Goal: Navigation & Orientation: Find specific page/section

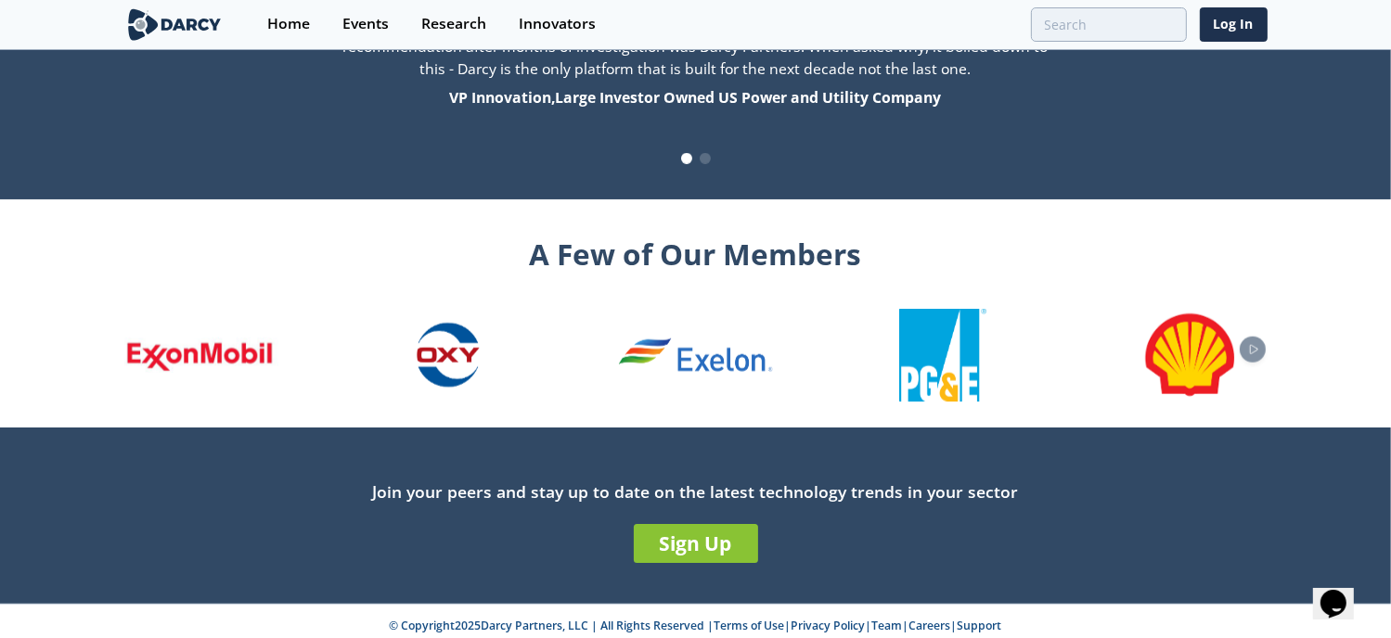
scroll to position [2021, 0]
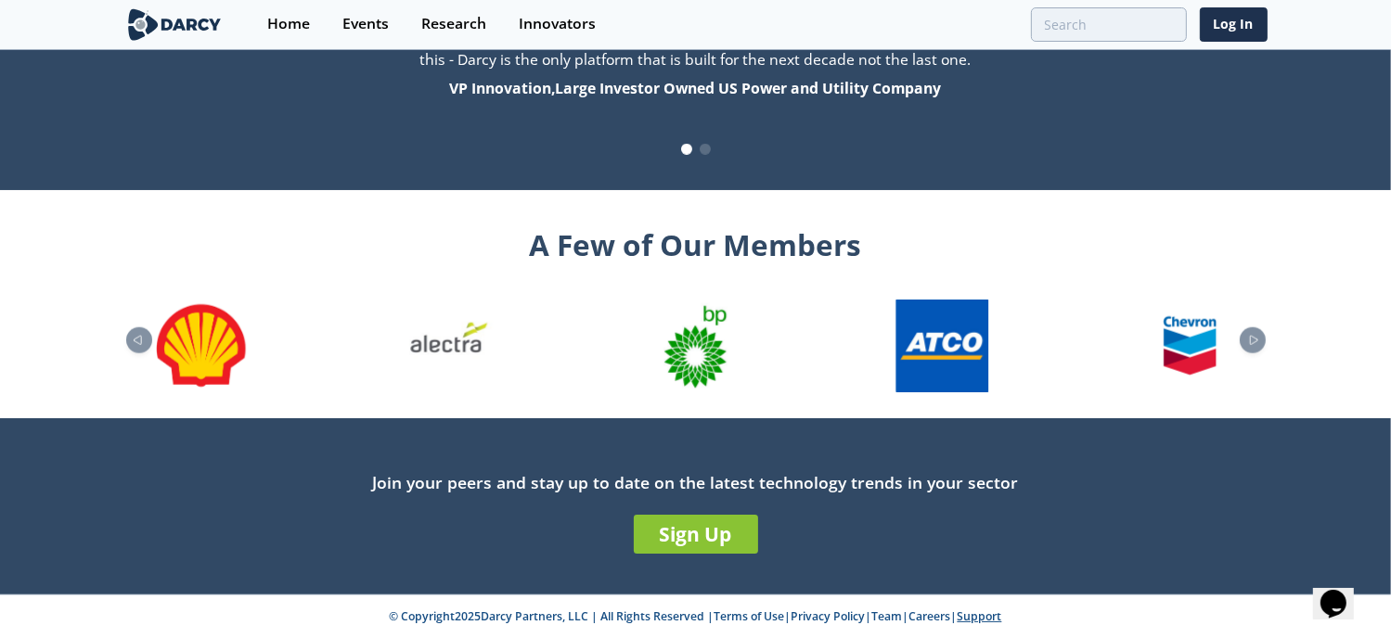
click at [986, 616] on link "Support" at bounding box center [980, 617] width 45 height 16
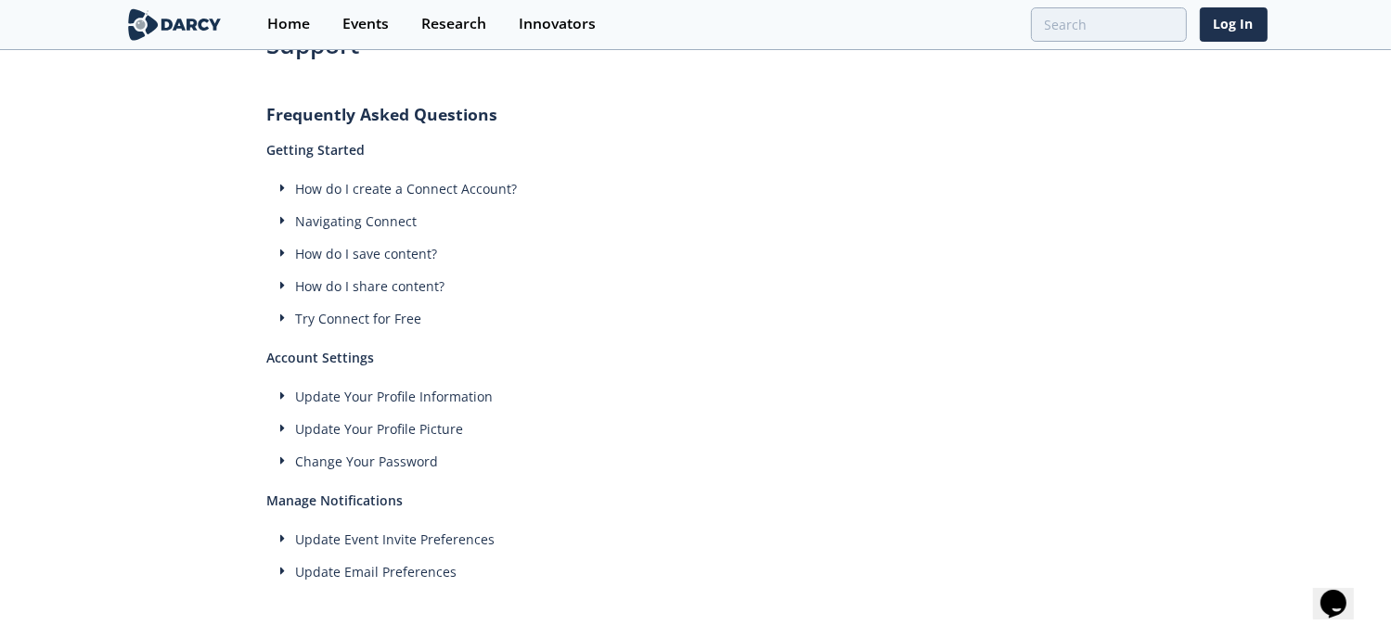
scroll to position [135, 0]
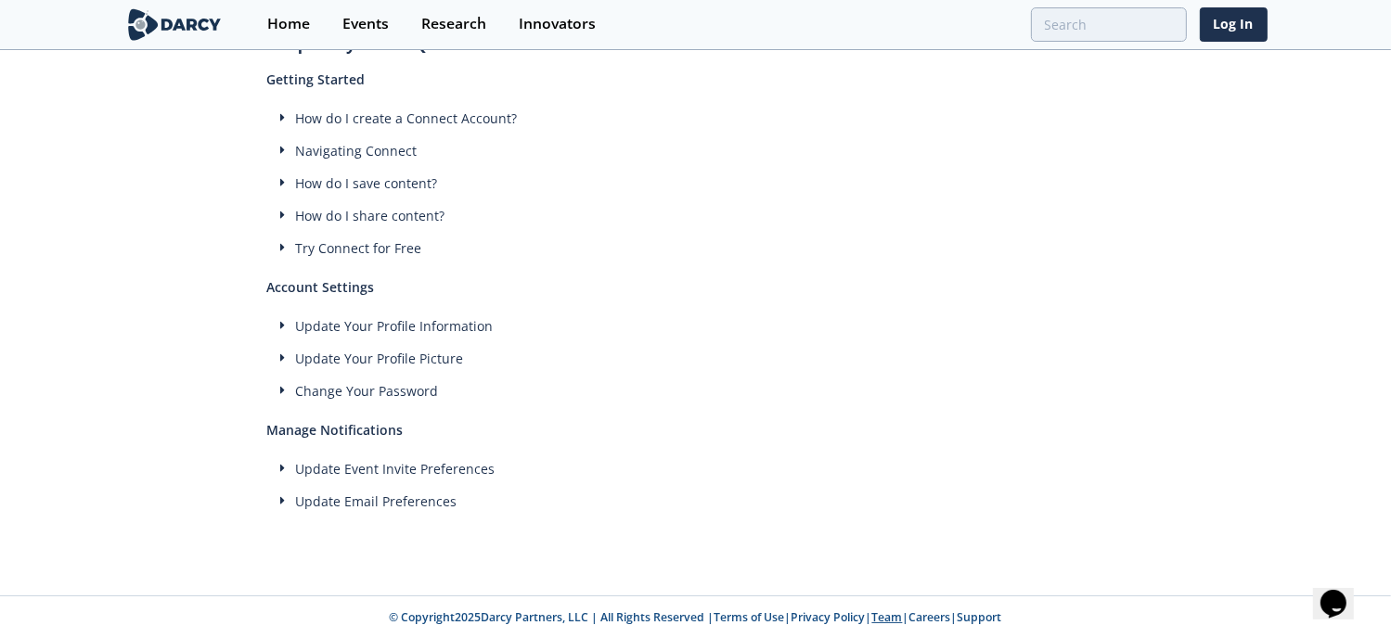
click at [902, 619] on link "Team" at bounding box center [887, 618] width 31 height 16
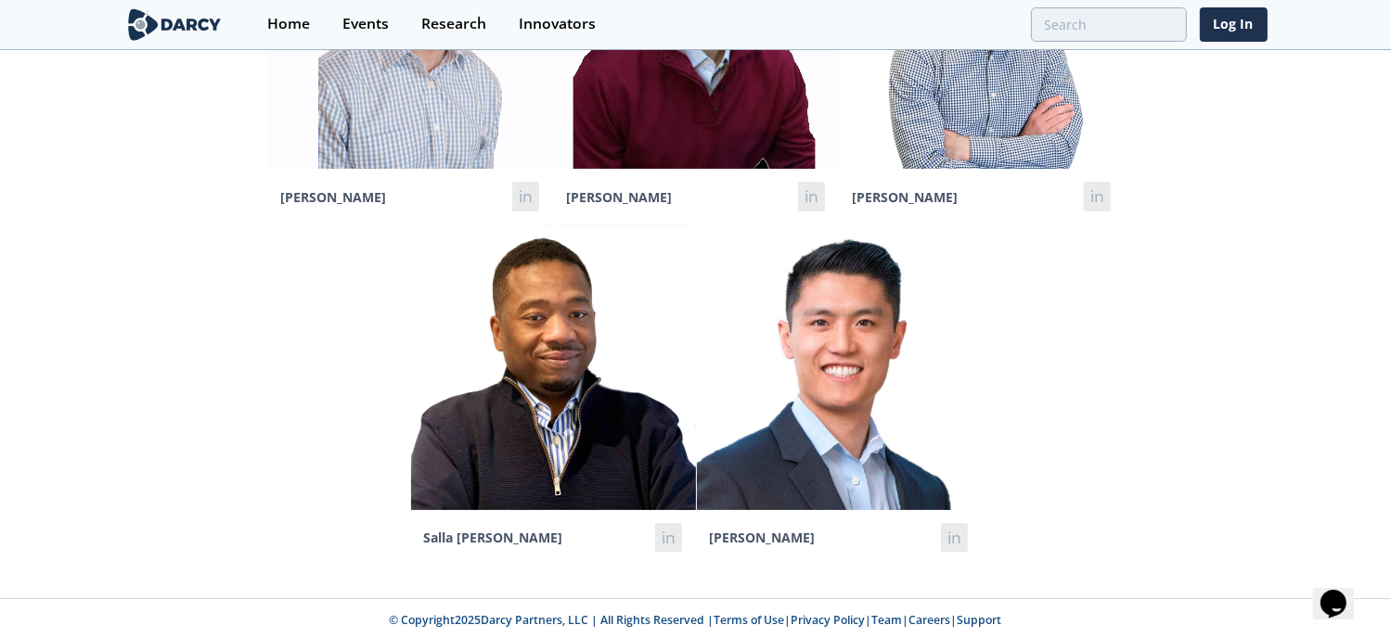
scroll to position [266, 0]
